Goal: Information Seeking & Learning: Learn about a topic

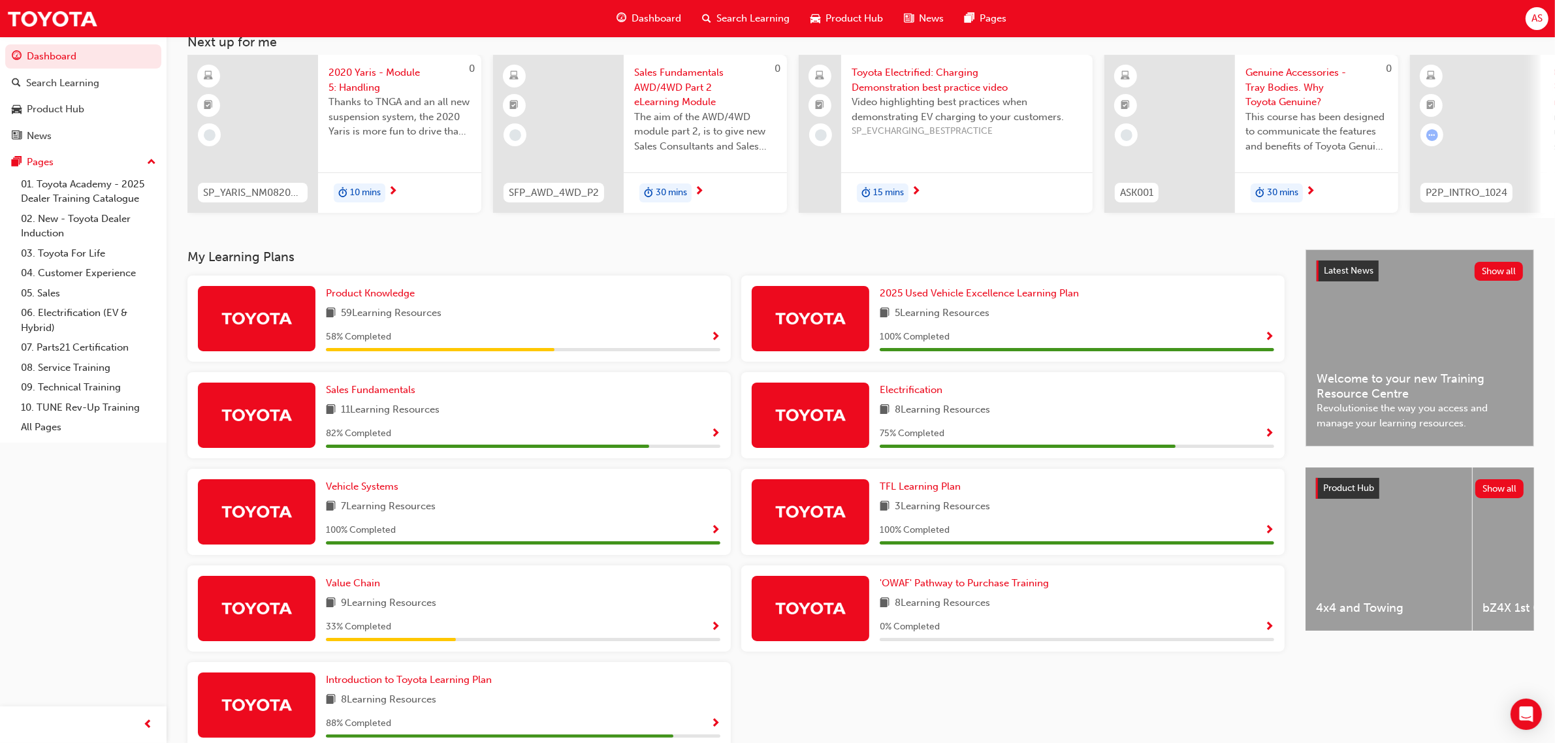
scroll to position [155, 0]
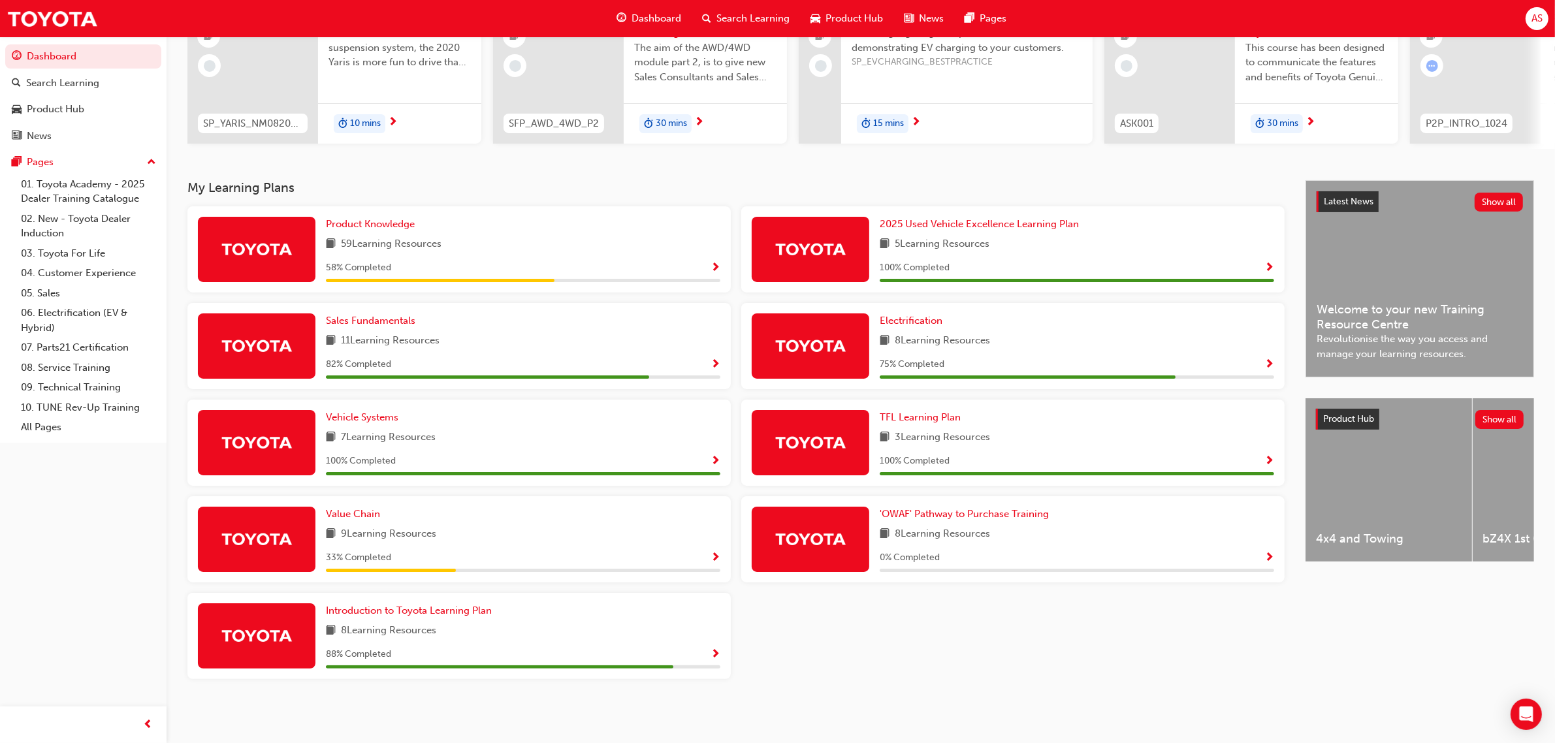
click at [712, 268] on span "Show Progress" at bounding box center [716, 269] width 10 height 12
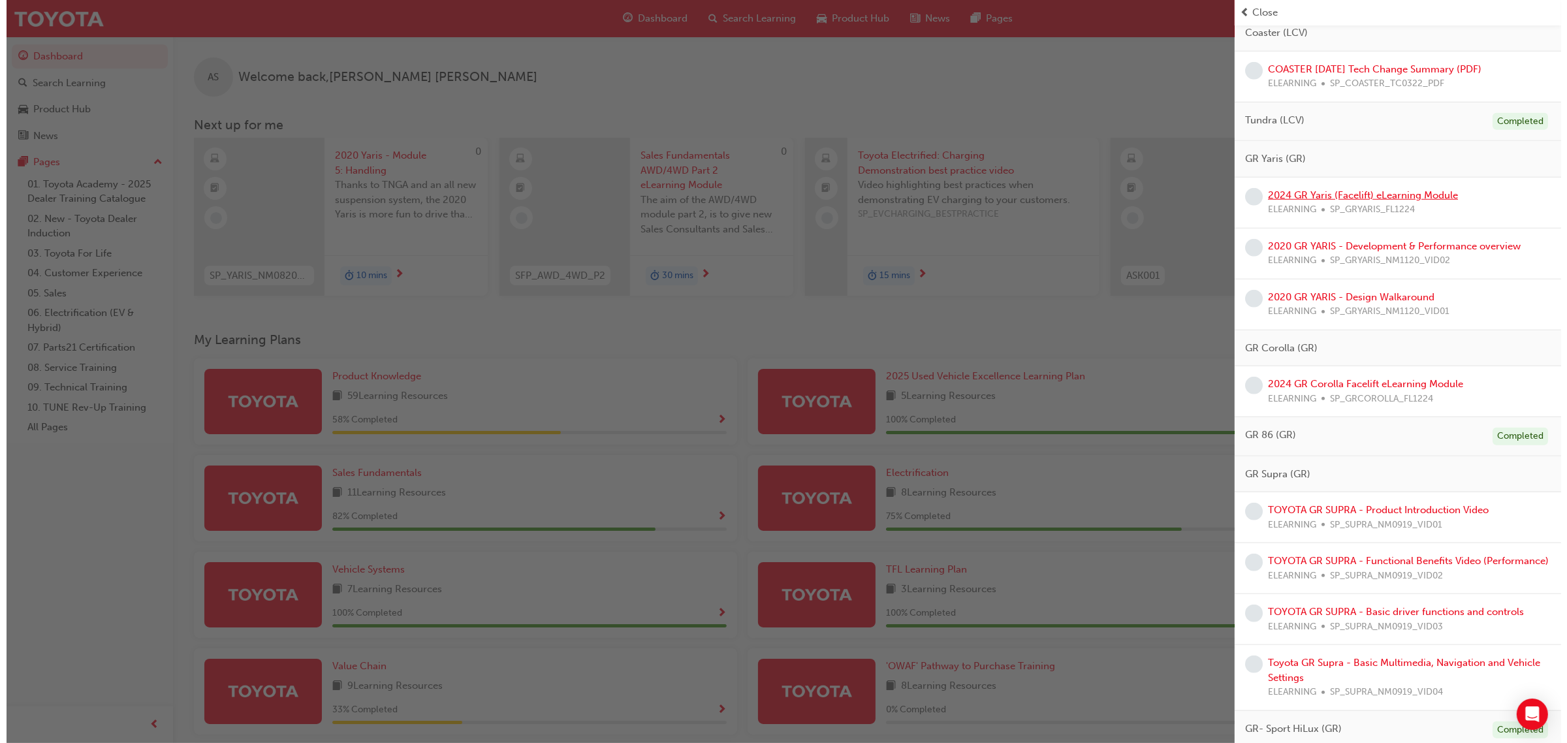
scroll to position [1555, 0]
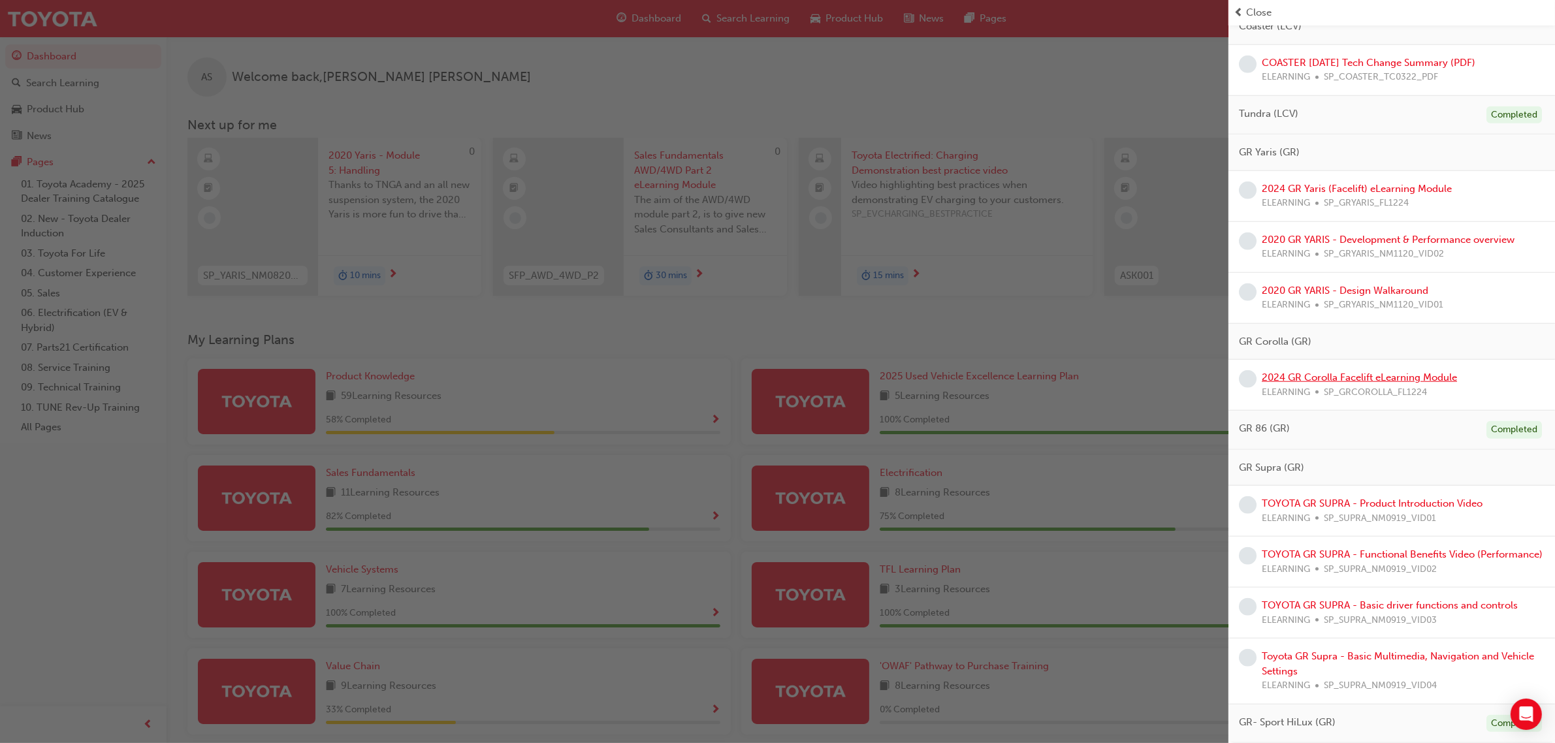
click at [1352, 372] on link "2024 GR Corolla Facelift eLearning Module" at bounding box center [1359, 378] width 195 height 12
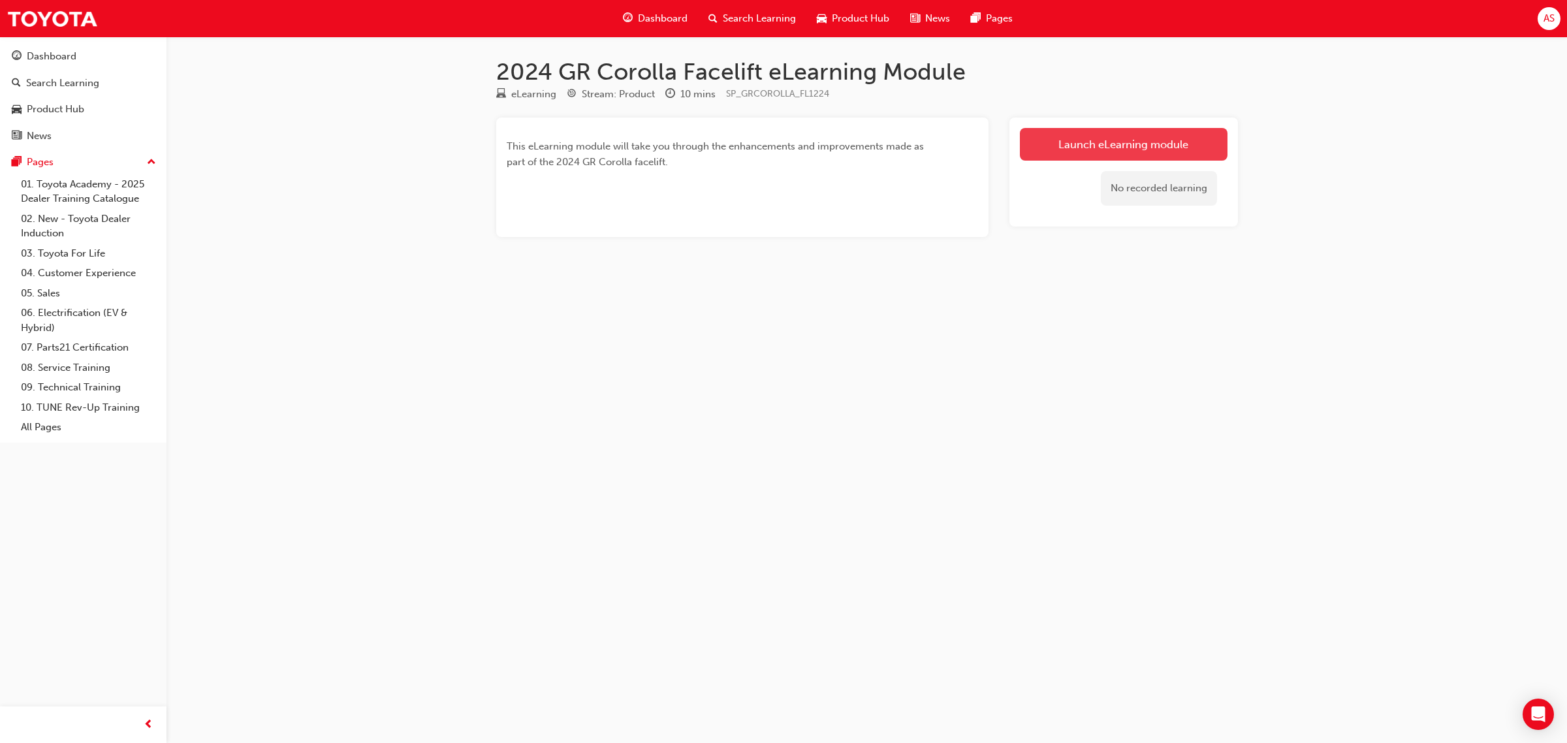
click at [1120, 158] on link "Launch eLearning module" at bounding box center [1124, 144] width 208 height 33
